Goal: Find specific page/section: Find specific page/section

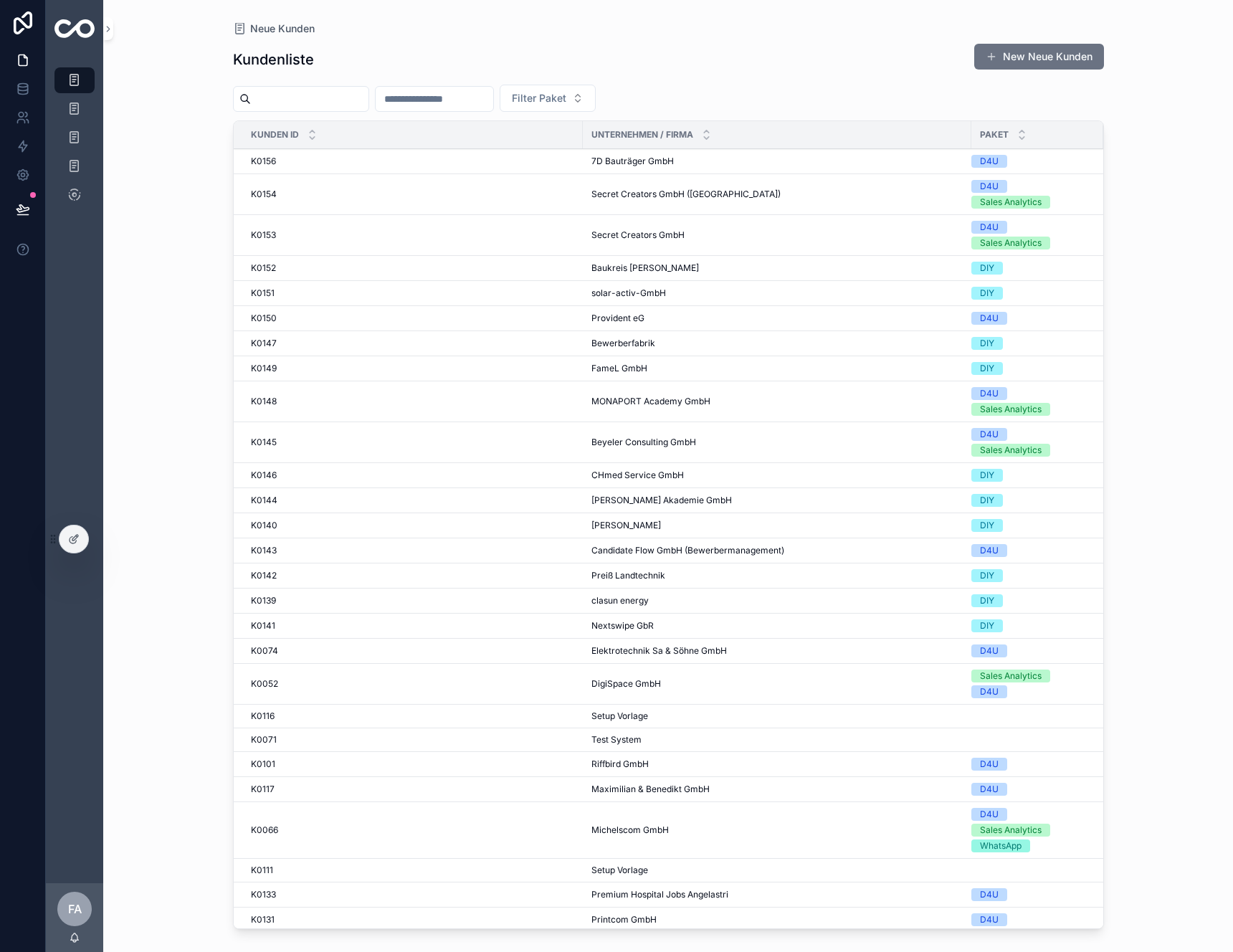
click at [434, 99] on input "scrollable content" at bounding box center [434, 99] width 118 height 20
click at [391, 160] on div "K0156 K0156" at bounding box center [413, 161] width 323 height 11
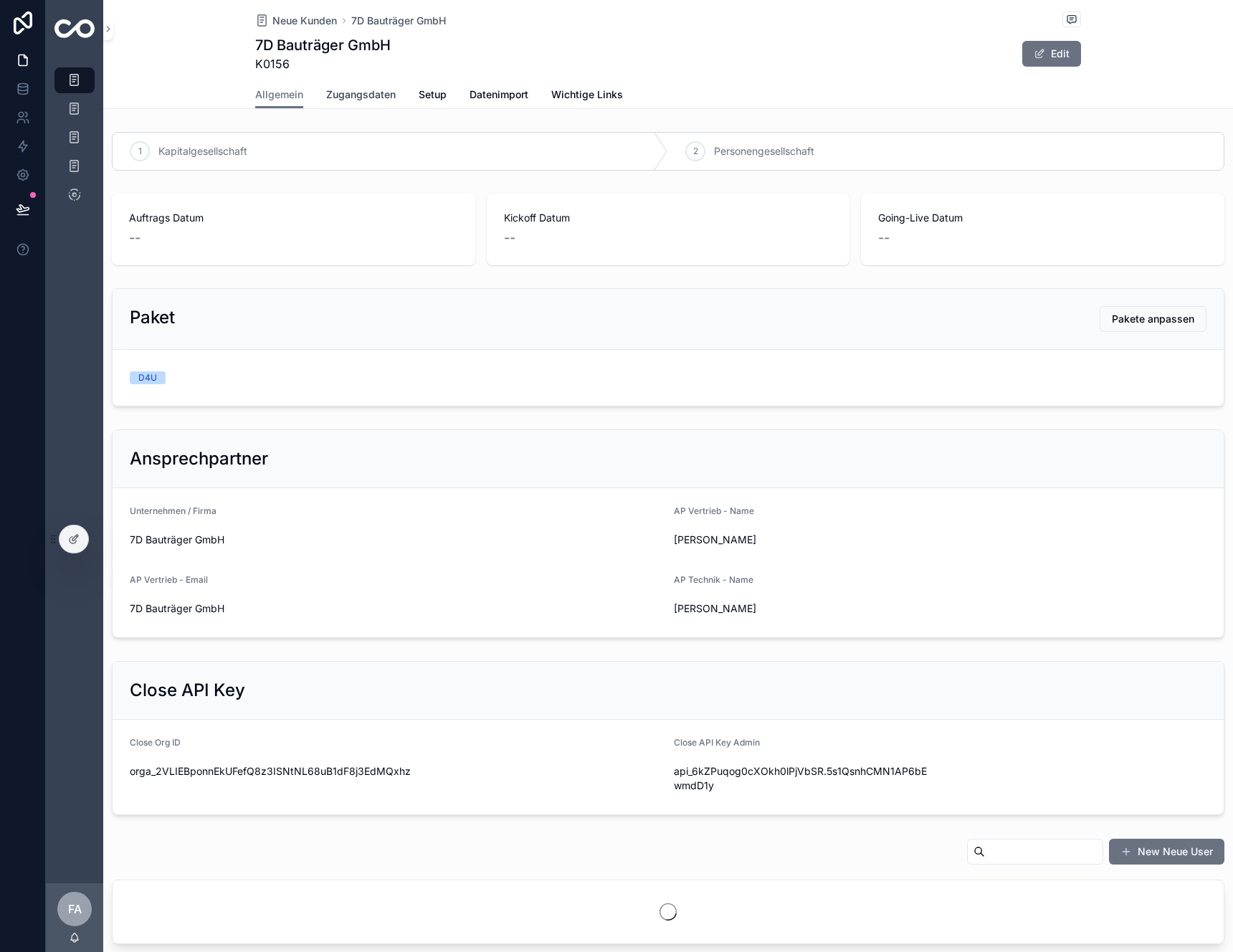
click at [356, 85] on link "Zugangsdaten" at bounding box center [361, 96] width 70 height 29
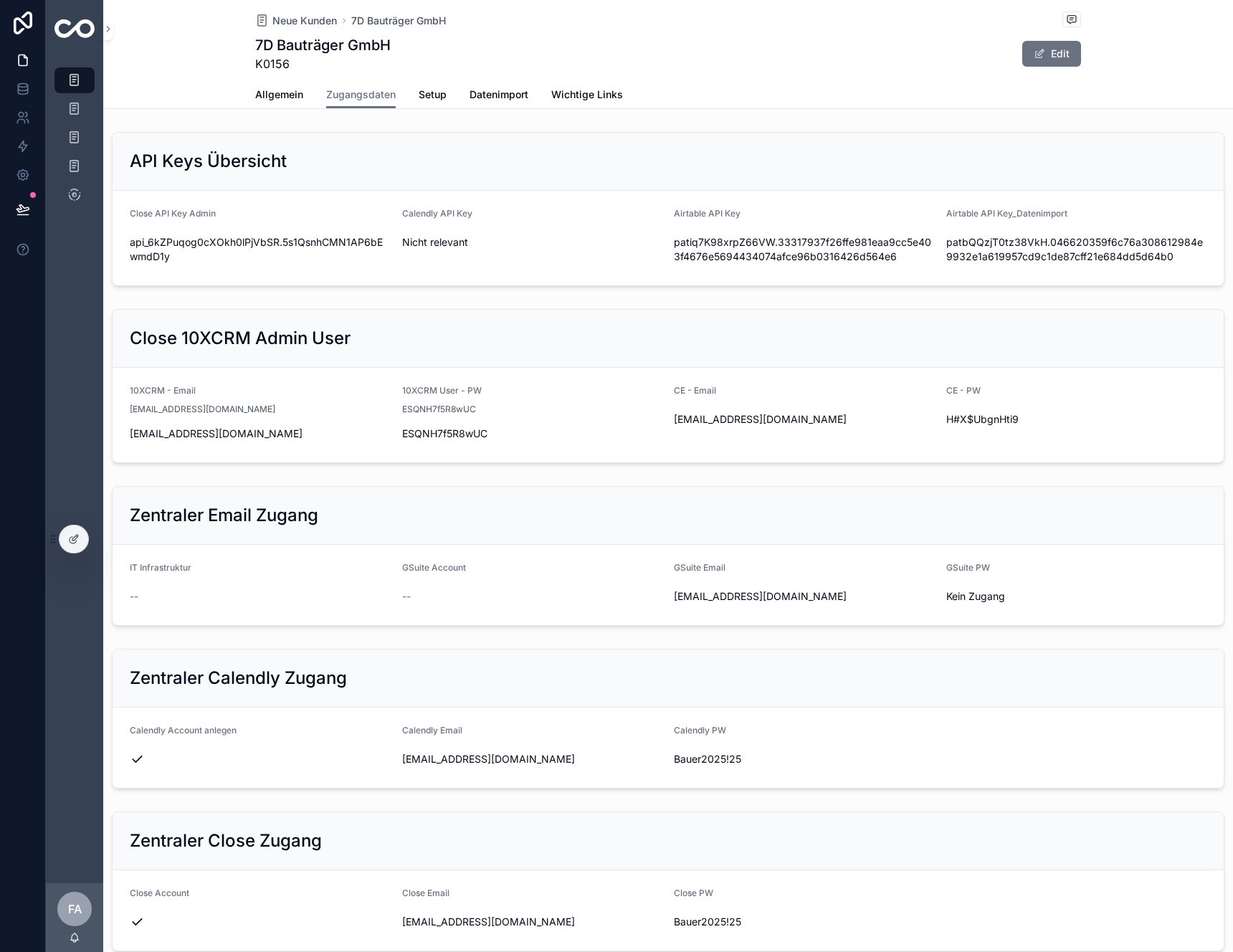
click at [283, 247] on span "api_6kZPuqog0cXOkh0lPjVbSR.5s1QsnhCMN1AP6bEwmdD1y" at bounding box center [260, 249] width 261 height 29
copy div "api_6kZPuqog0cXOkh0lPjVbSR.5s1QsnhCMN1AP6bEwmdD1y"
